Goal: Task Accomplishment & Management: Use online tool/utility

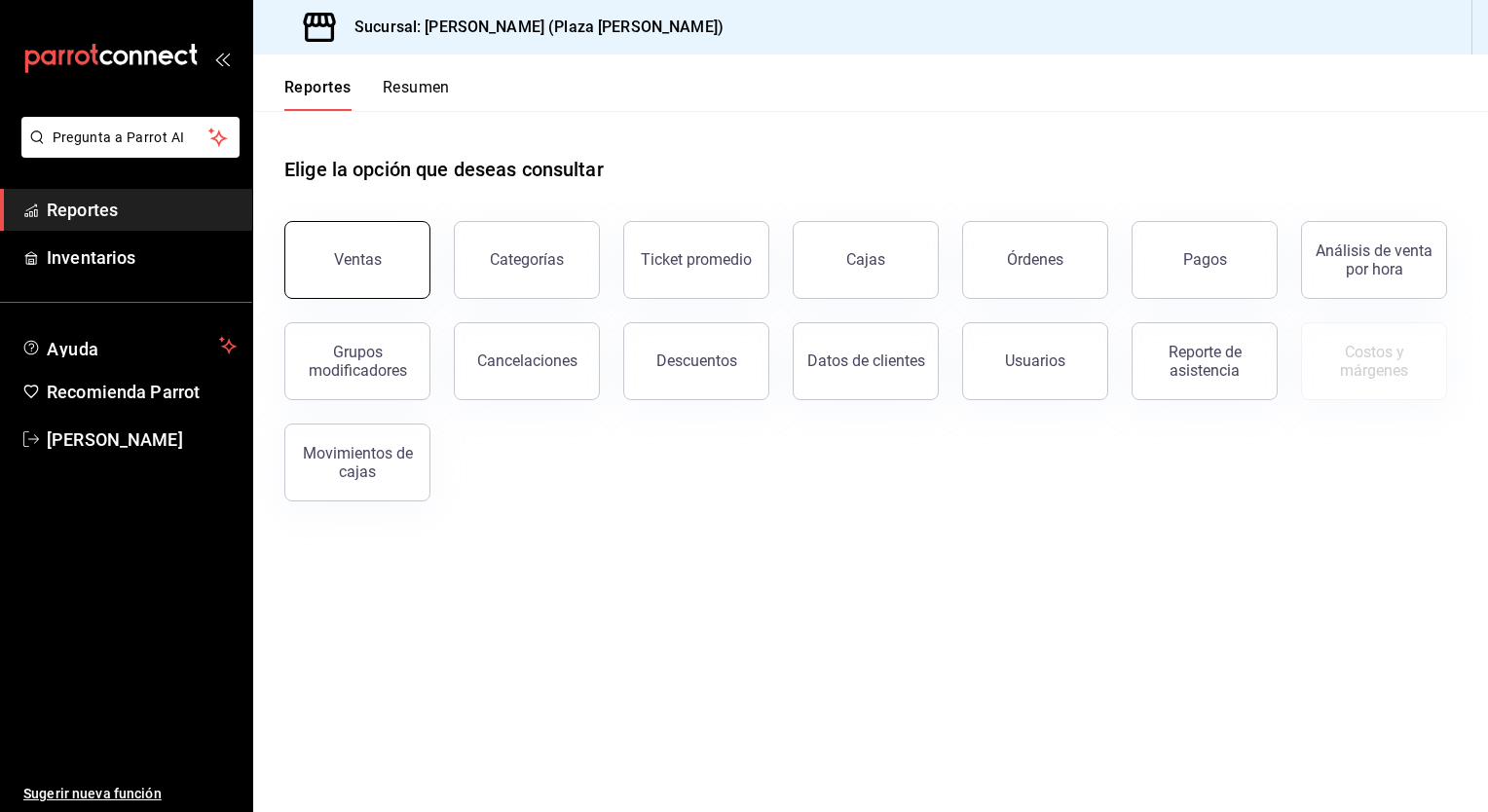
click at [389, 267] on button "Ventas" at bounding box center [357, 259] width 146 height 78
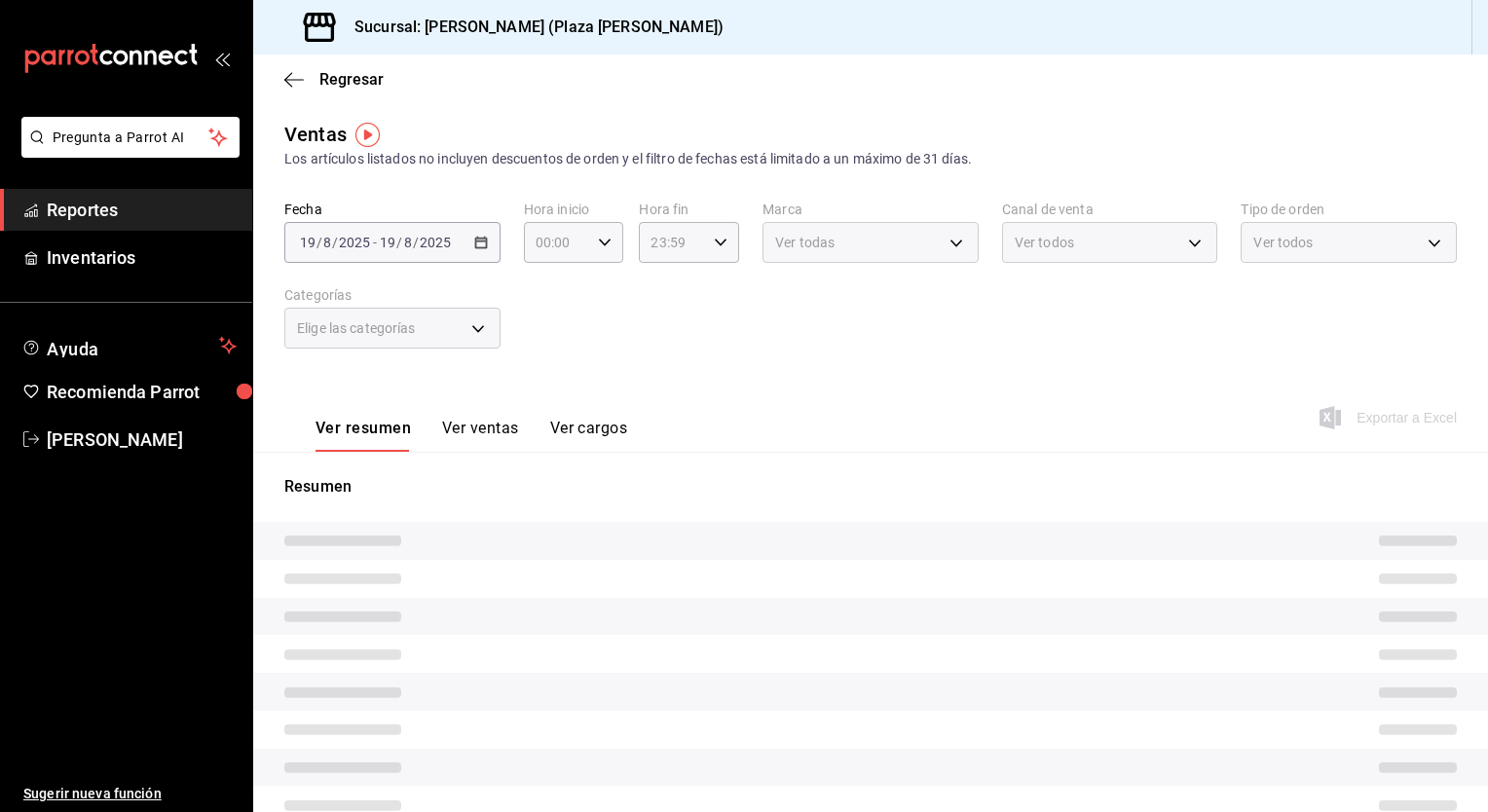
type input "05:00"
type input "04:59"
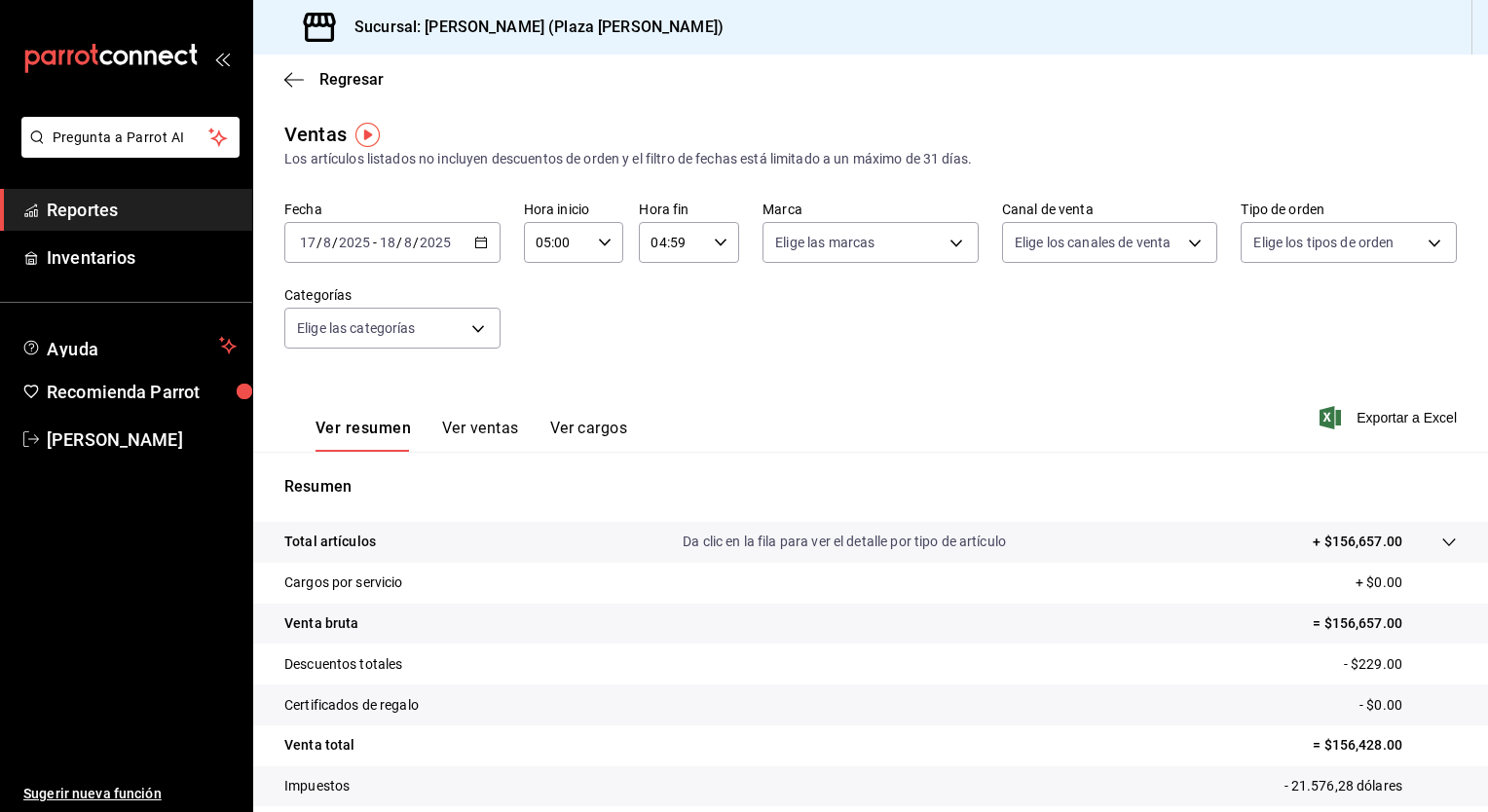
click at [483, 251] on div "[DATE] [DATE] - [DATE] [DATE]" at bounding box center [392, 241] width 217 height 41
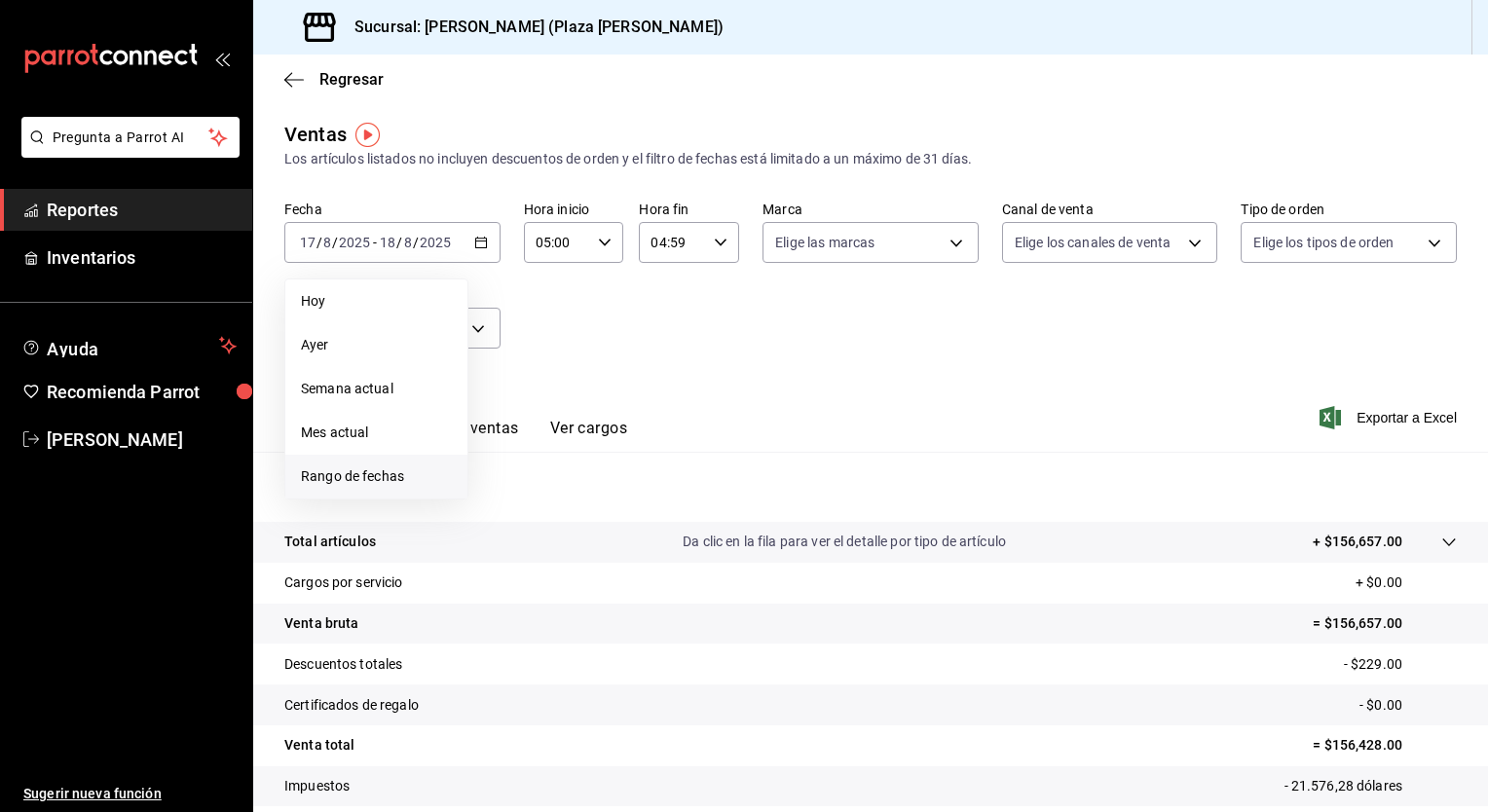
click at [372, 480] on span "Rango de fechas" at bounding box center [376, 477] width 151 height 21
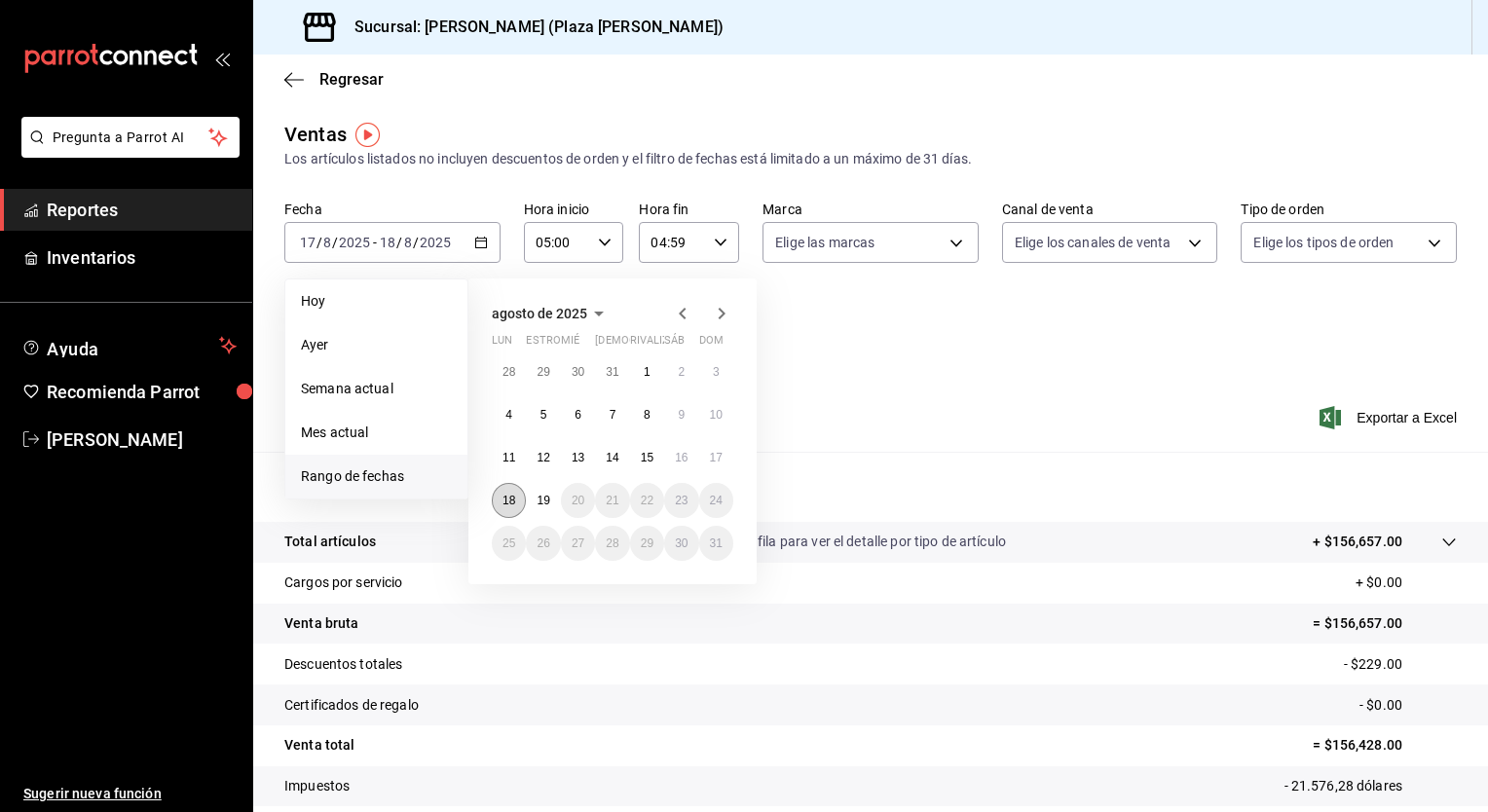
click at [507, 504] on abbr "18" at bounding box center [509, 500] width 13 height 14
click at [544, 504] on abbr "19" at bounding box center [542, 500] width 13 height 14
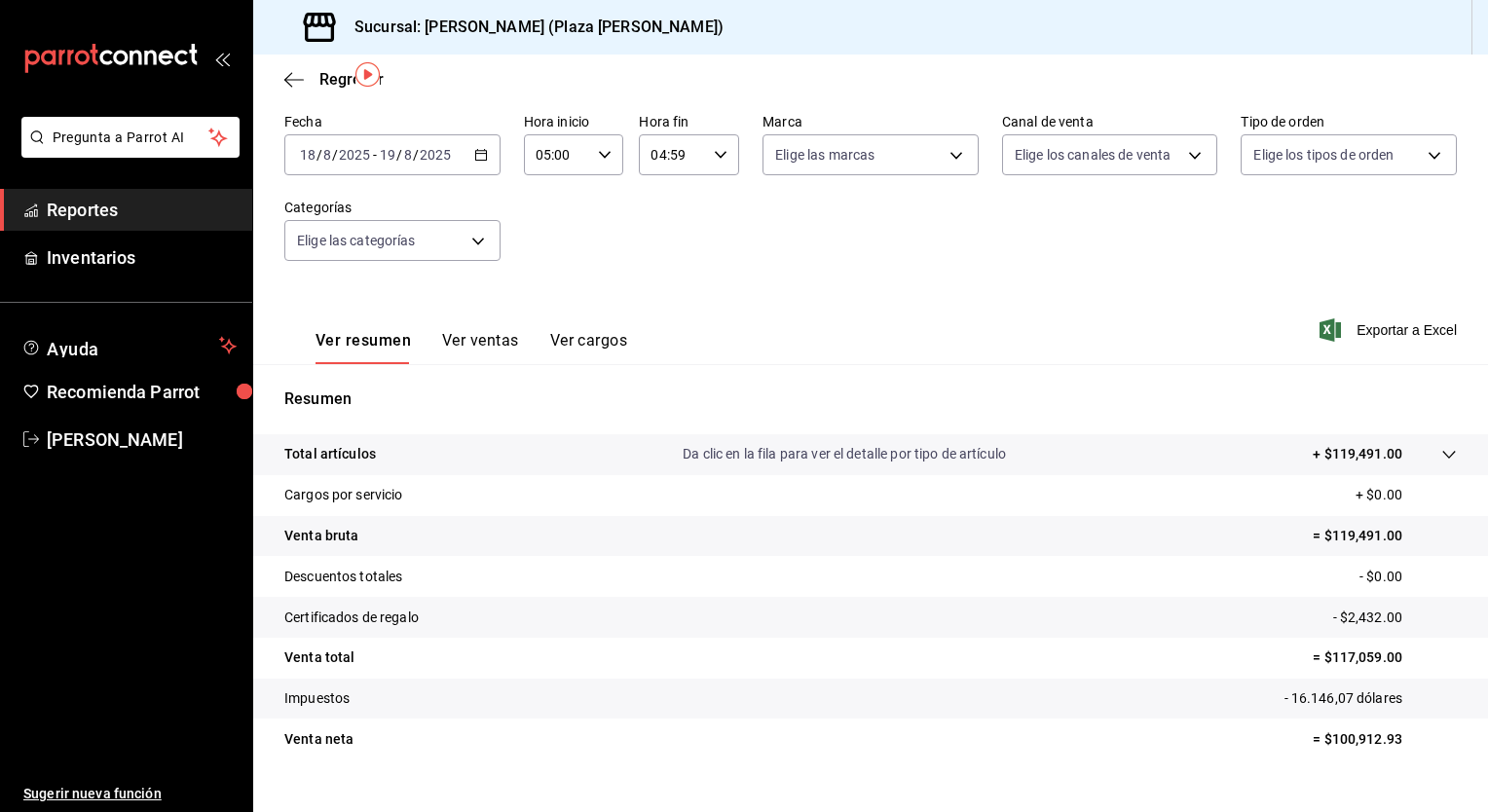
scroll to position [121, 0]
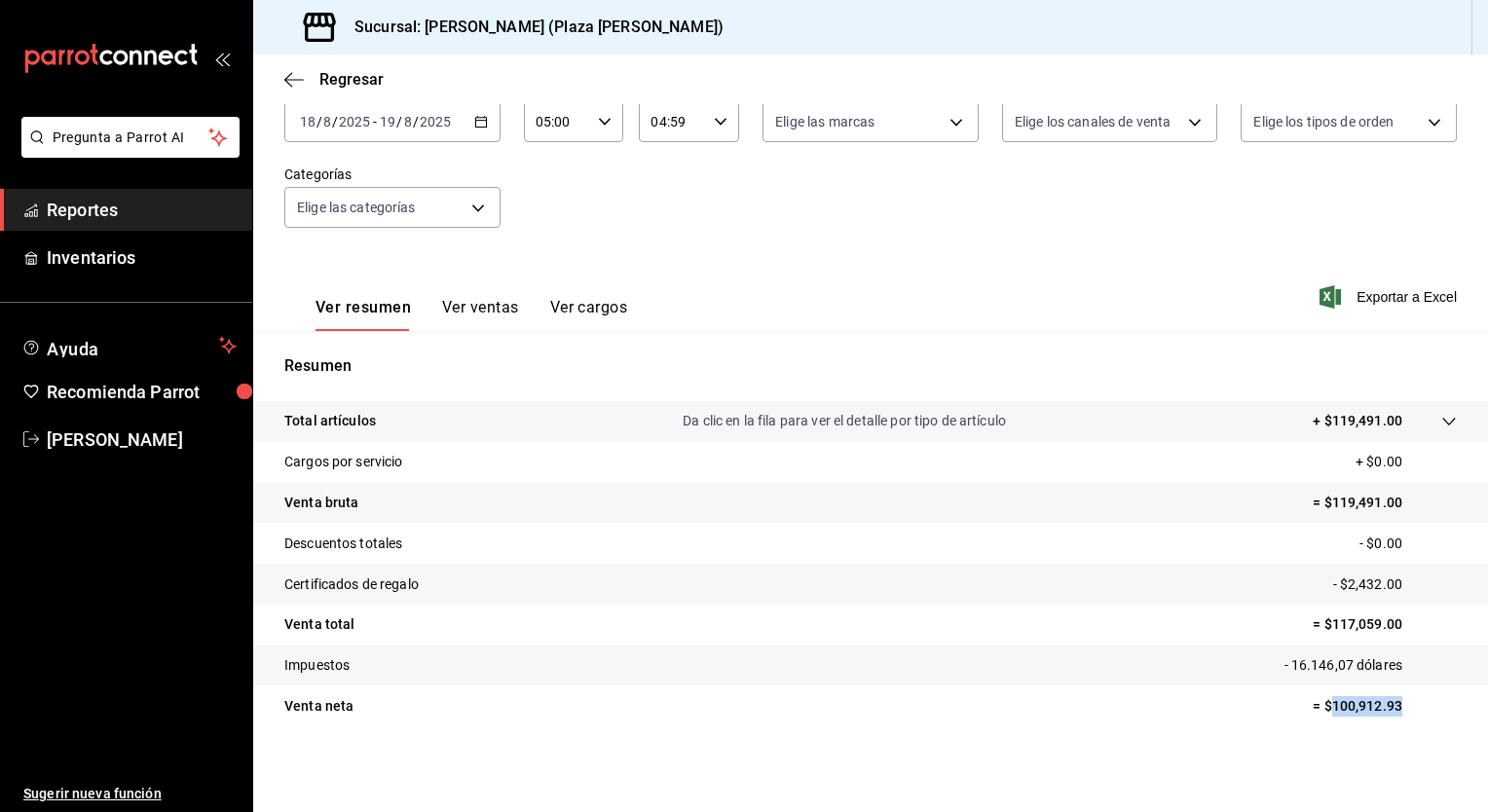
drag, startPoint x: 1317, startPoint y: 707, endPoint x: 1391, endPoint y: 706, distance: 74.0
click at [1391, 706] on p "= $100,912.93" at bounding box center [1385, 706] width 144 height 21
drag, startPoint x: 1387, startPoint y: 705, endPoint x: 1362, endPoint y: 705, distance: 25.0
copy p "100,912.93"
click at [1394, 302] on font "Exportar a Excel" at bounding box center [1406, 297] width 100 height 16
